Goal: Task Accomplishment & Management: Use online tool/utility

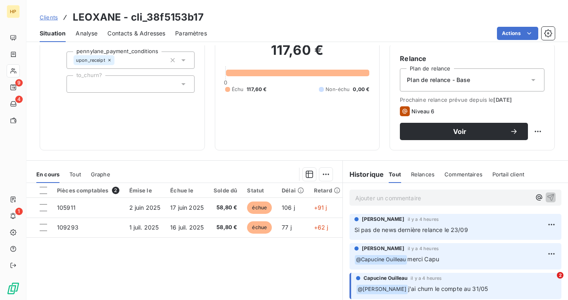
scroll to position [75, 0]
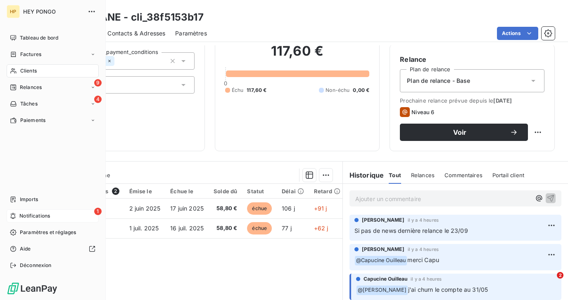
click at [22, 214] on span "Notifications" at bounding box center [34, 216] width 31 height 7
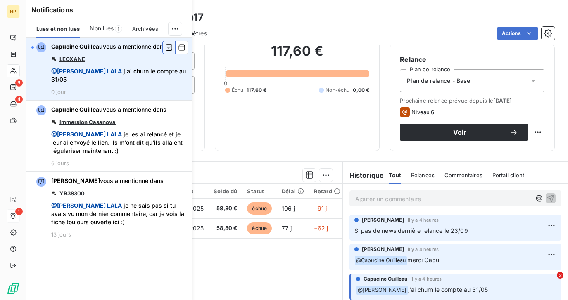
click at [167, 48] on icon "button" at bounding box center [168, 47] width 7 height 8
click at [178, 47] on icon "button" at bounding box center [181, 47] width 7 height 8
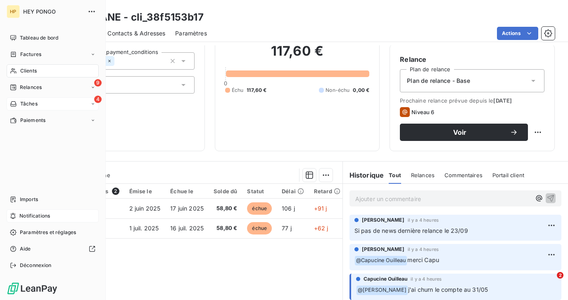
click at [27, 100] on span "Tâches" at bounding box center [28, 103] width 17 height 7
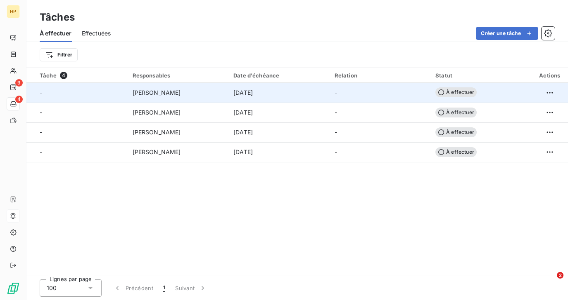
click at [135, 97] on td "[PERSON_NAME]" at bounding box center [178, 93] width 101 height 20
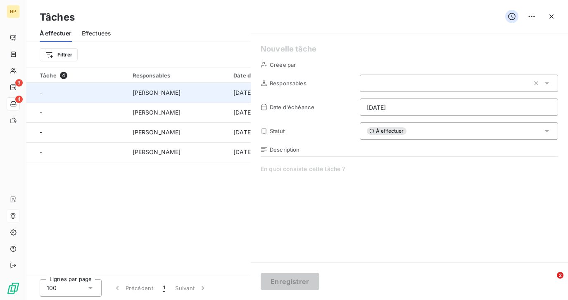
type input "15/09/2025"
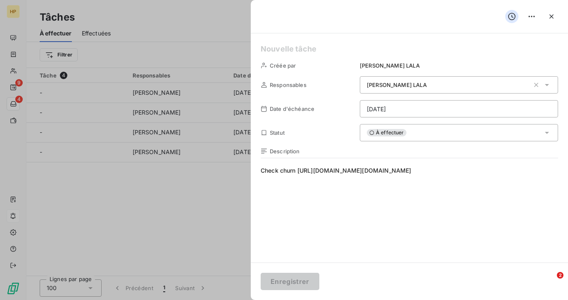
click at [303, 177] on span "Check churn https://app.leanpay.fr/clients/05413ced-eaf0-45d6-9391-e0237b0a288f…" at bounding box center [408, 246] width 297 height 158
drag, startPoint x: 471, startPoint y: 181, endPoint x: 261, endPoint y: 181, distance: 209.7
click at [261, 181] on span "Check churn https://app.leanpay.fr/clients/05413ced-eaf0-45d6-9391-e0237b0a288f…" at bounding box center [408, 246] width 297 height 158
copy span "https://app.leanpay.fr/clients/7f4b9b9e-8ab2-4d72-9442-e4aea8d8e05f"
click at [263, 191] on span "Check churn https://app.leanpay.fr/clients/05413ced-eaf0-45d6-9391-e0237b0a288f…" at bounding box center [408, 246] width 297 height 158
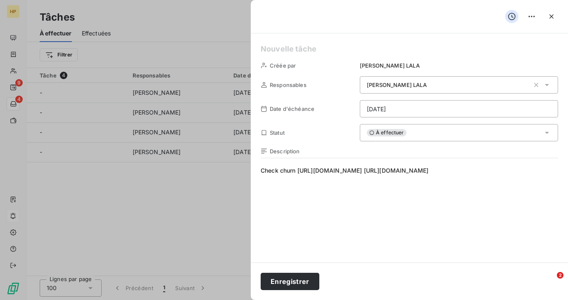
click at [260, 178] on span "Check churn https://app.leanpay.fr/clients/05413ced-eaf0-45d6-9391-e0237b0a288f…" at bounding box center [408, 246] width 297 height 158
click at [521, 170] on span "Check churn https://app.leanpay.fr/clients/05413ced-eaf0-45d6-9391-e0237b0a288f…" at bounding box center [408, 246] width 297 height 158
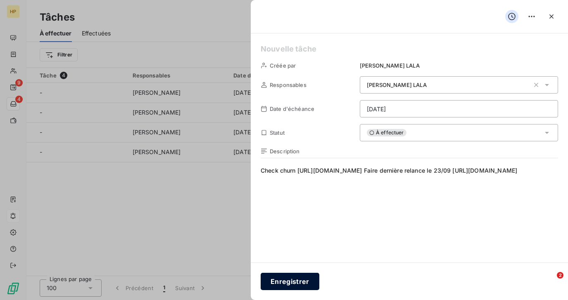
click at [297, 281] on button "Enregistrer" at bounding box center [289, 281] width 59 height 17
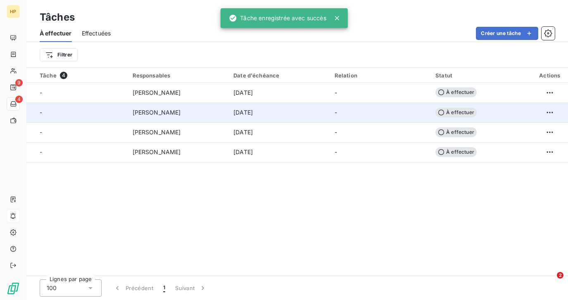
click at [206, 114] on div "[PERSON_NAME]" at bounding box center [177, 113] width 91 height 8
type input "17/09/2025"
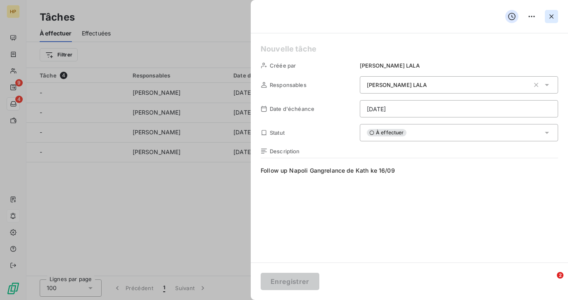
click at [551, 19] on icon "button" at bounding box center [551, 16] width 8 height 8
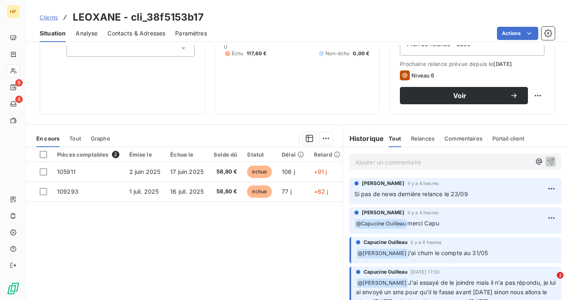
scroll to position [135, 0]
